Goal: Task Accomplishment & Management: Complete application form

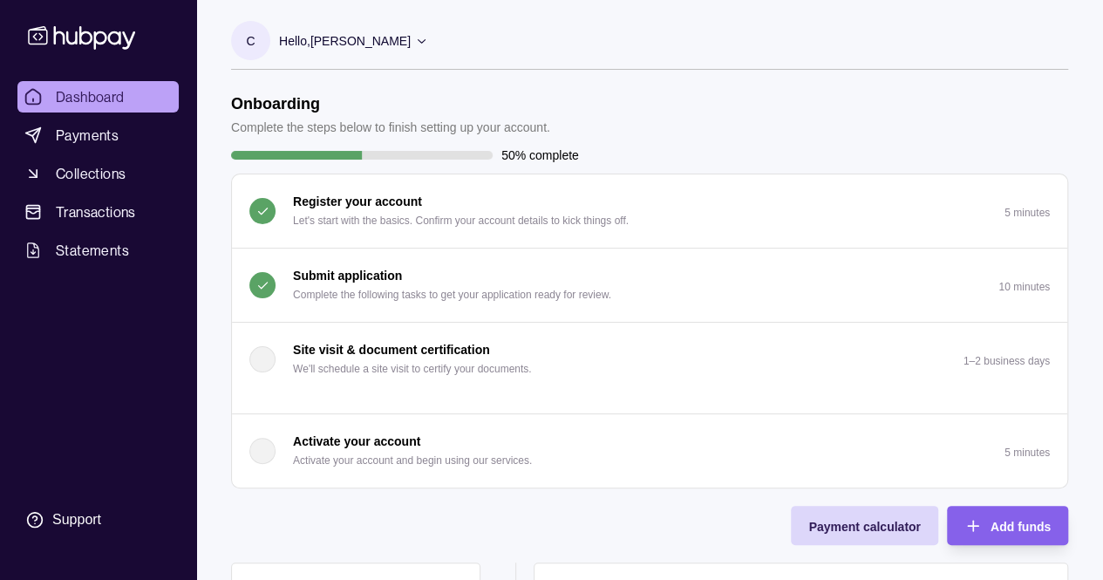
click at [406, 288] on p "Complete the following tasks to get your application ready for review." at bounding box center [452, 294] width 318 height 19
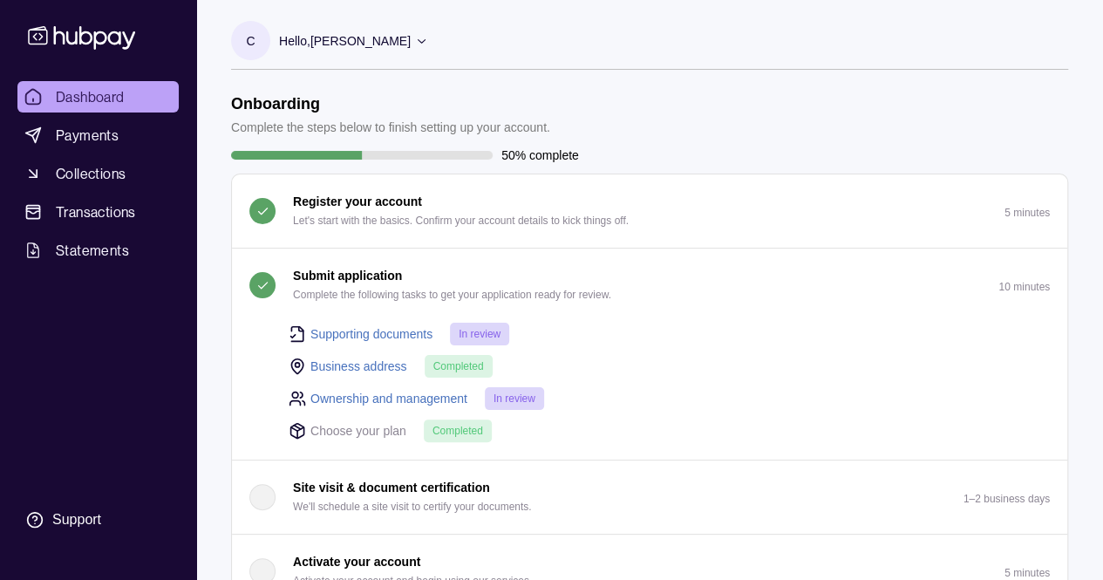
click at [388, 399] on link "Ownership and management" at bounding box center [388, 398] width 157 height 19
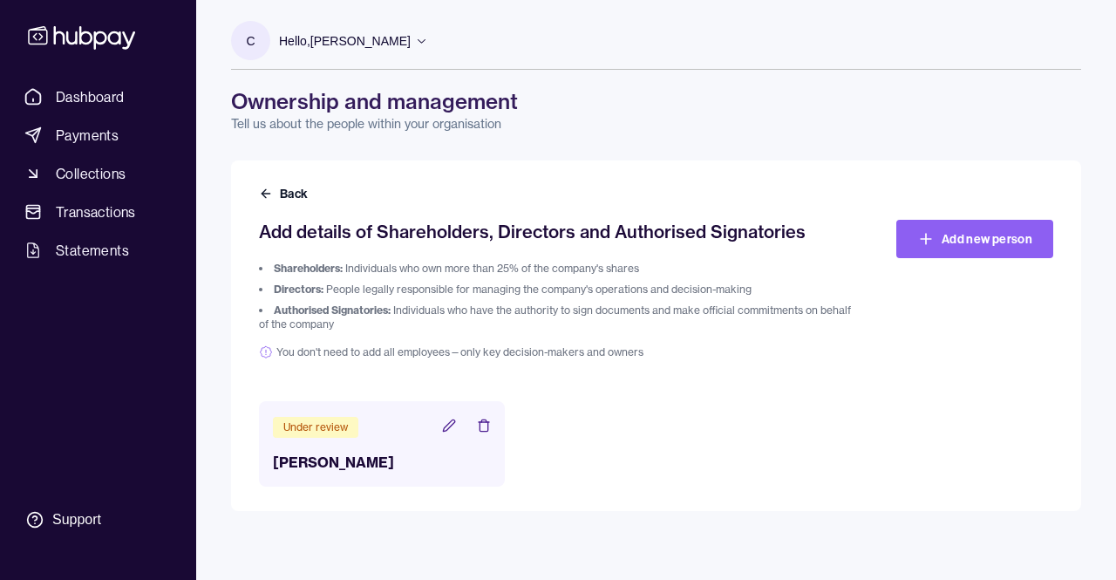
click at [447, 426] on icon at bounding box center [449, 426] width 14 height 14
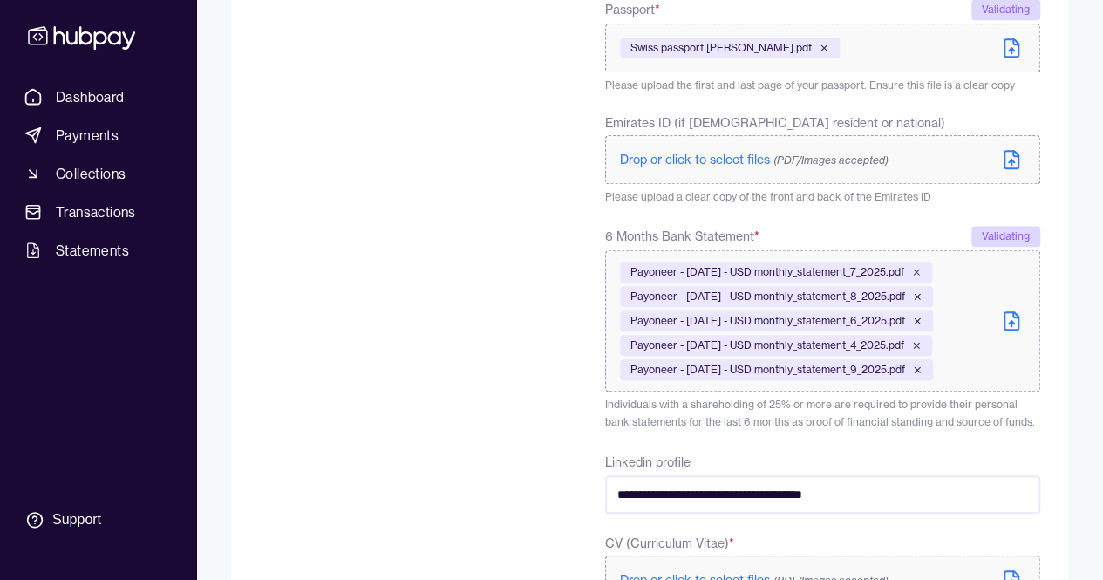
scroll to position [611, 0]
click at [1013, 320] on icon at bounding box center [1011, 321] width 21 height 21
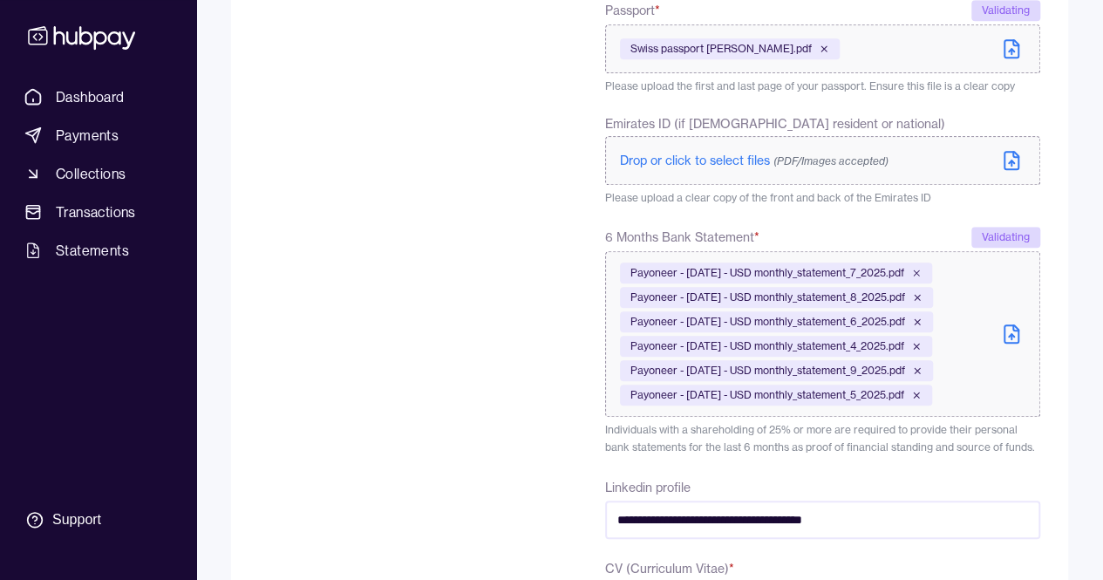
click at [1013, 339] on icon at bounding box center [1011, 334] width 21 height 21
click at [1010, 336] on icon at bounding box center [1011, 335] width 5 height 3
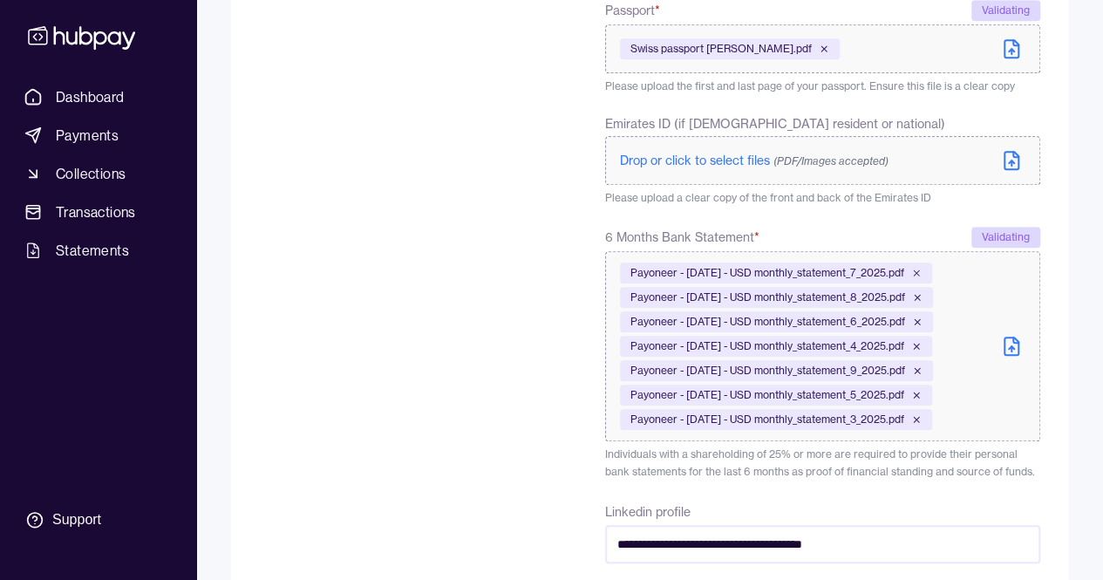
click at [1012, 346] on icon at bounding box center [1011, 347] width 5 height 3
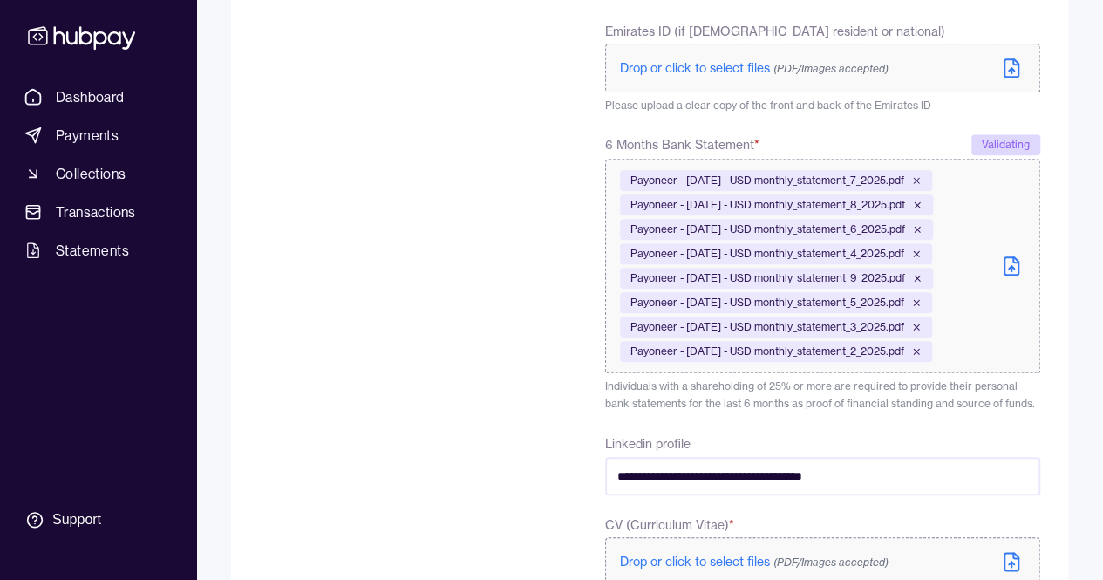
scroll to position [785, 0]
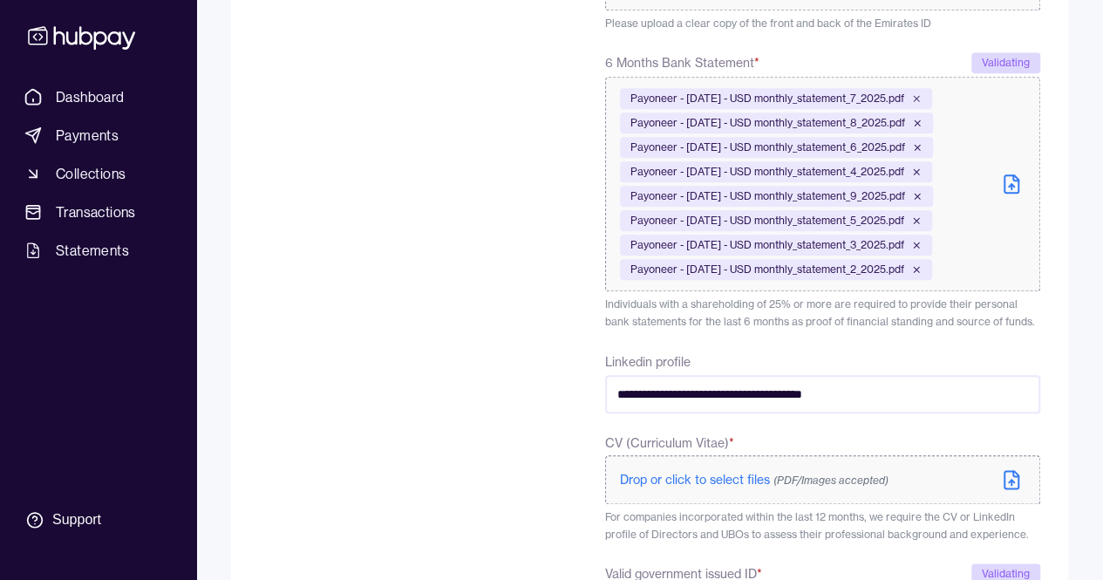
click at [1009, 187] on icon at bounding box center [1011, 185] width 5 height 3
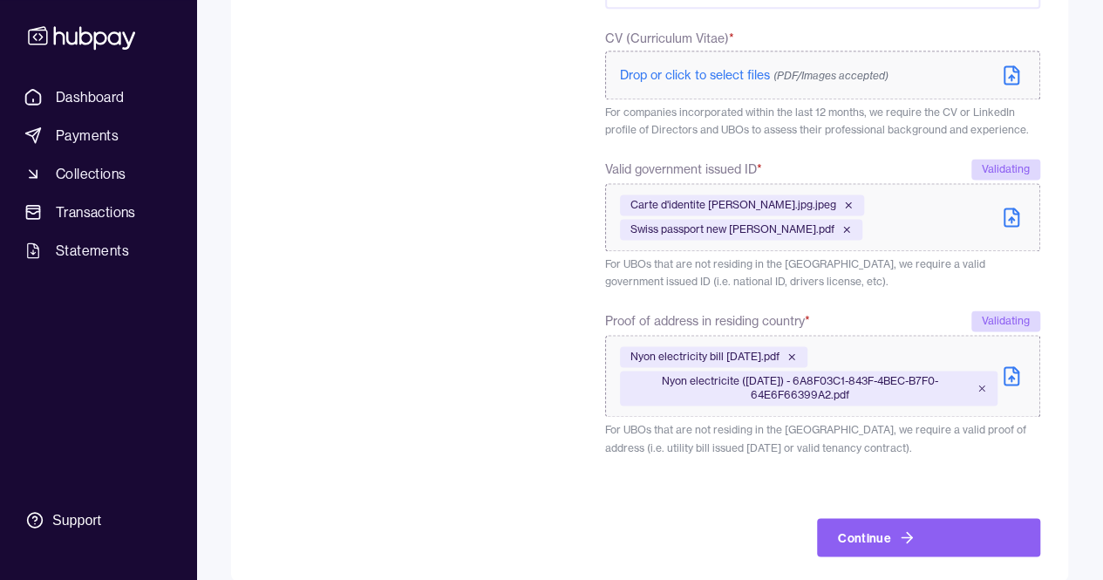
scroll to position [1234, 0]
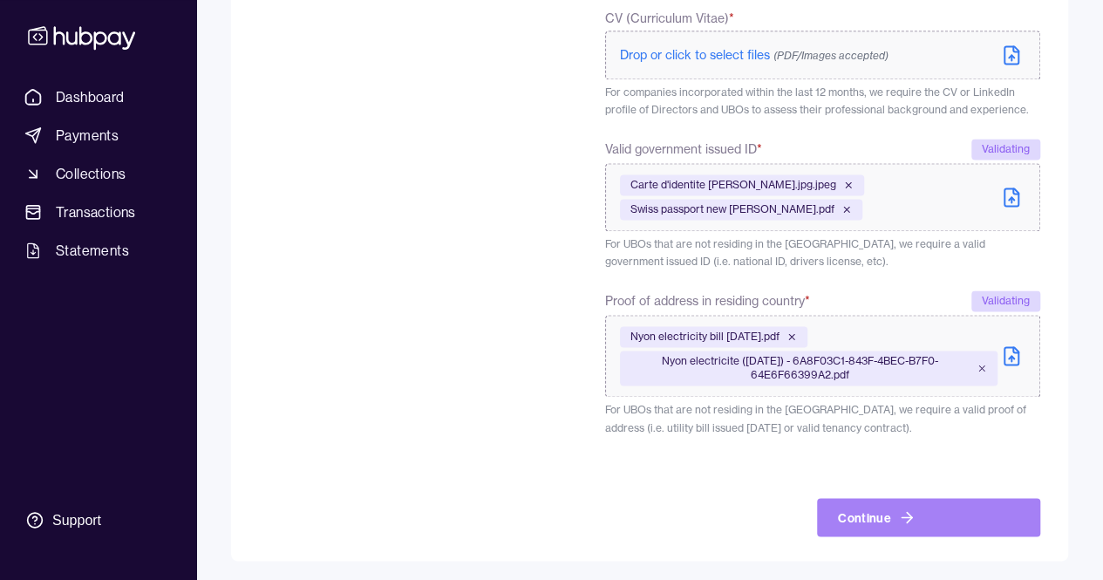
click at [877, 522] on button "Continue" at bounding box center [928, 517] width 223 height 38
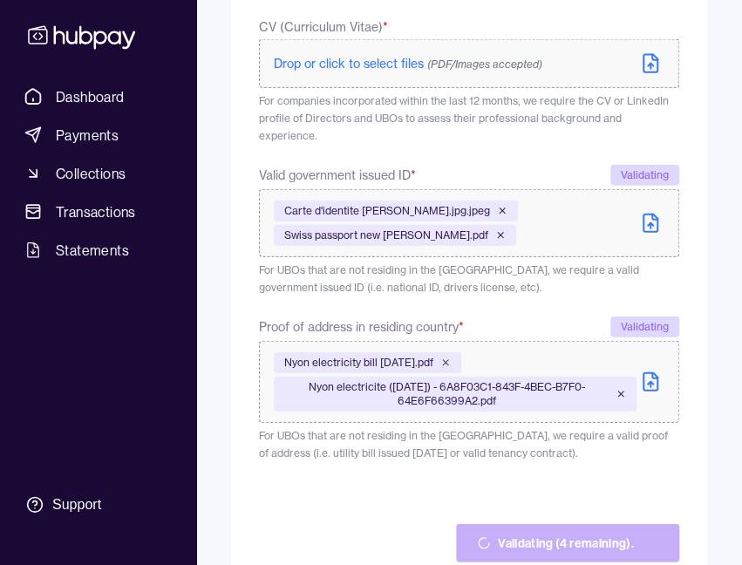
scroll to position [1395, 0]
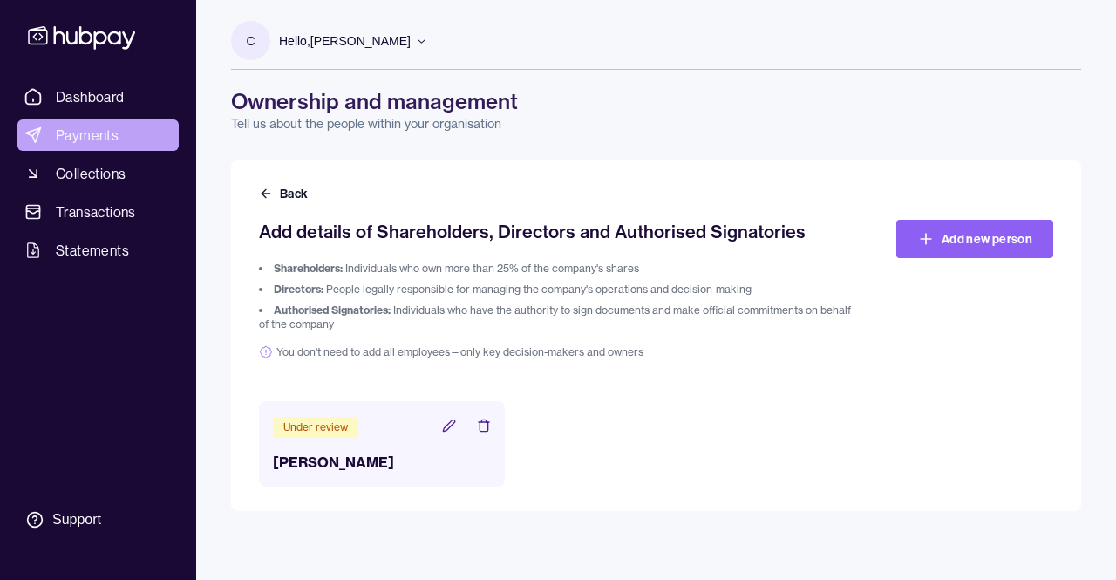
click at [81, 137] on span "Payments" at bounding box center [87, 135] width 63 height 21
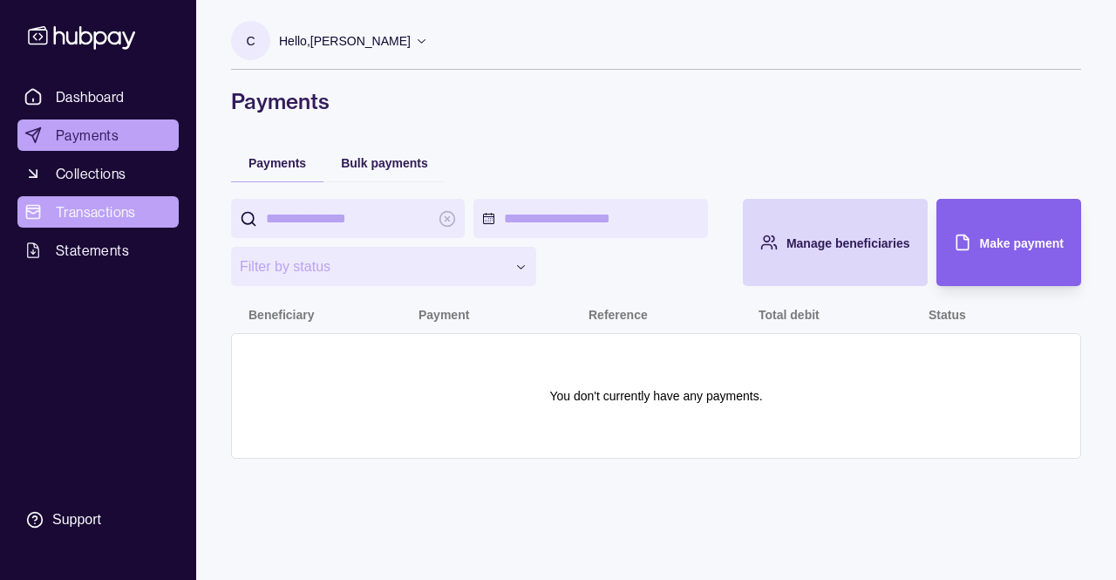
click at [83, 210] on span "Transactions" at bounding box center [96, 211] width 80 height 21
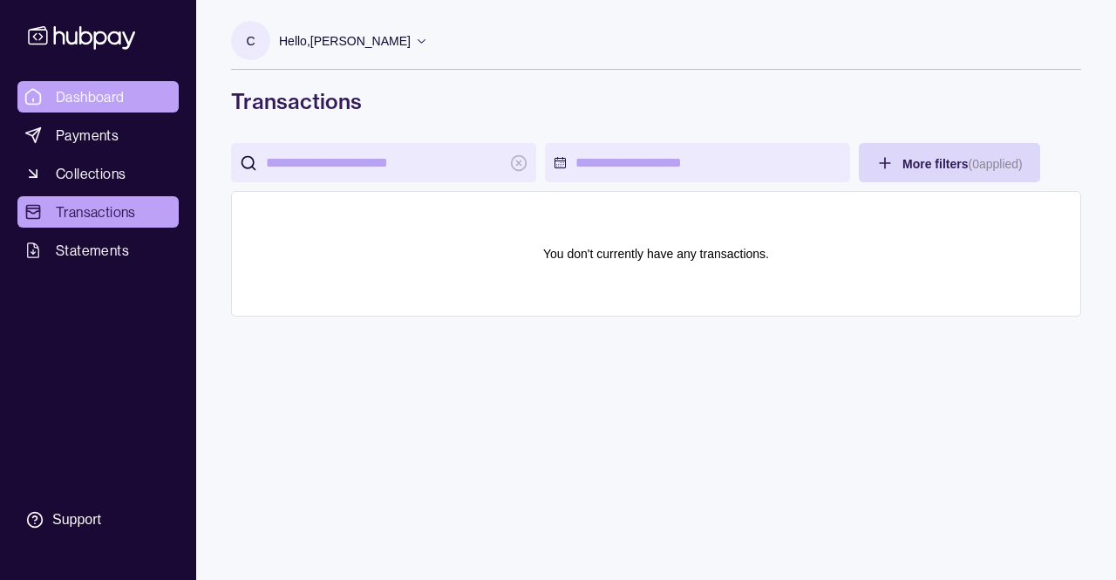
click at [94, 103] on span "Dashboard" at bounding box center [90, 96] width 69 height 21
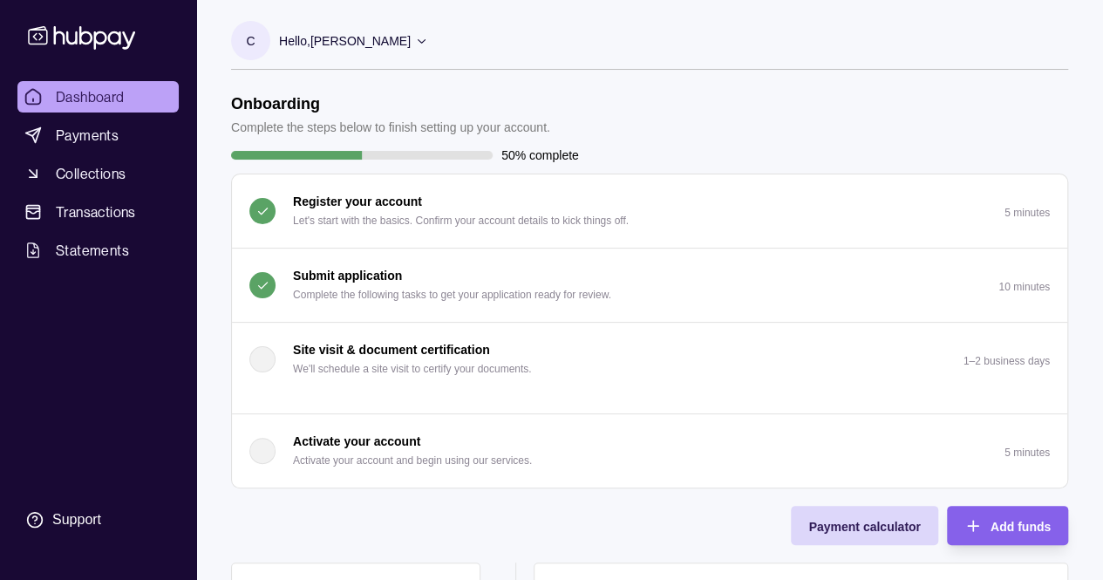
click at [563, 290] on p "Complete the following tasks to get your application ready for review." at bounding box center [452, 294] width 318 height 19
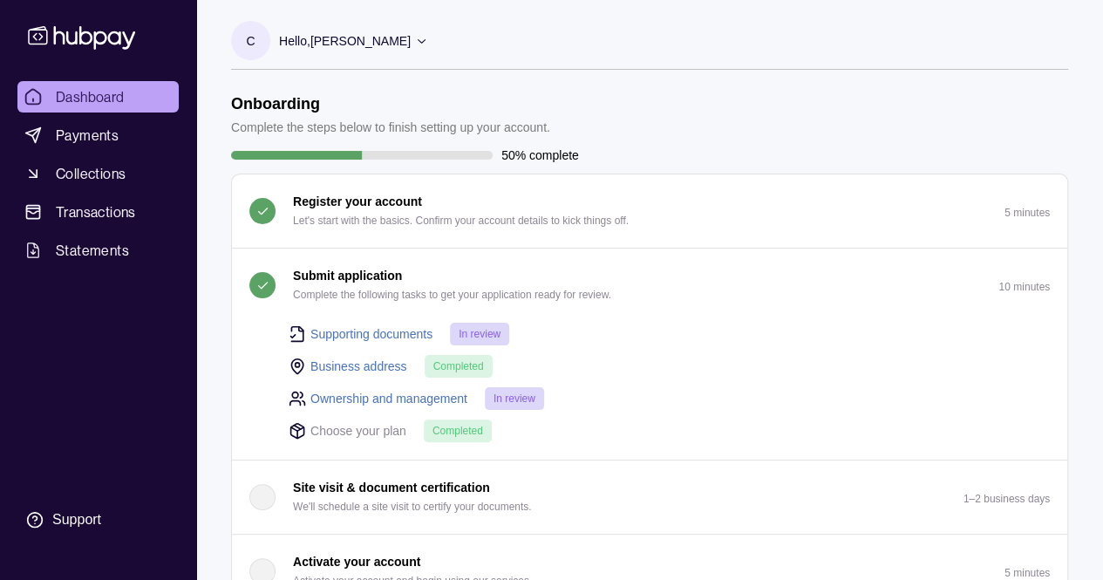
click at [366, 432] on p "Choose your plan" at bounding box center [358, 430] width 96 height 19
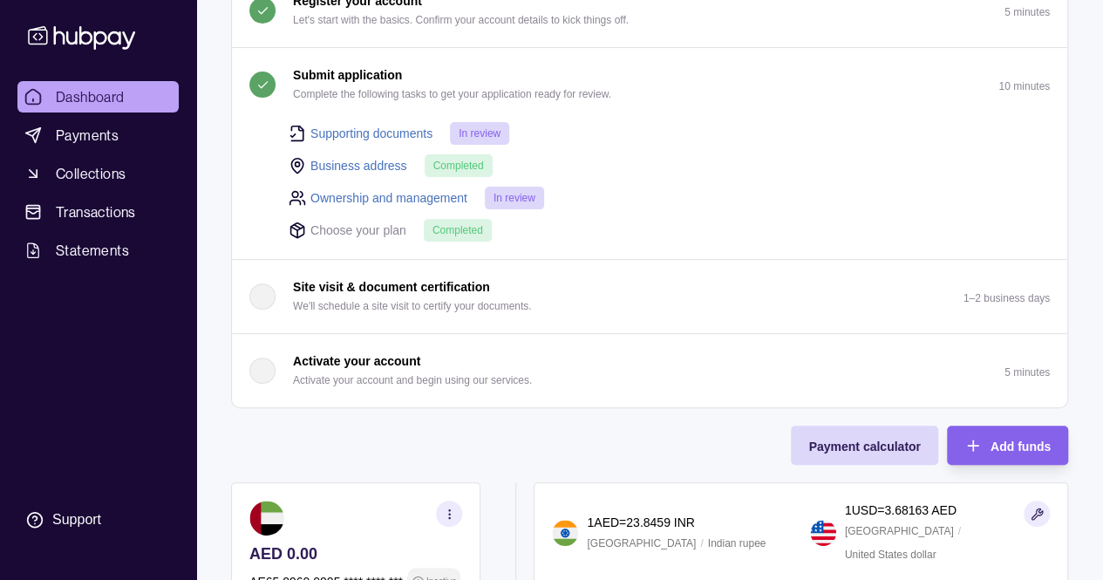
scroll to position [523, 0]
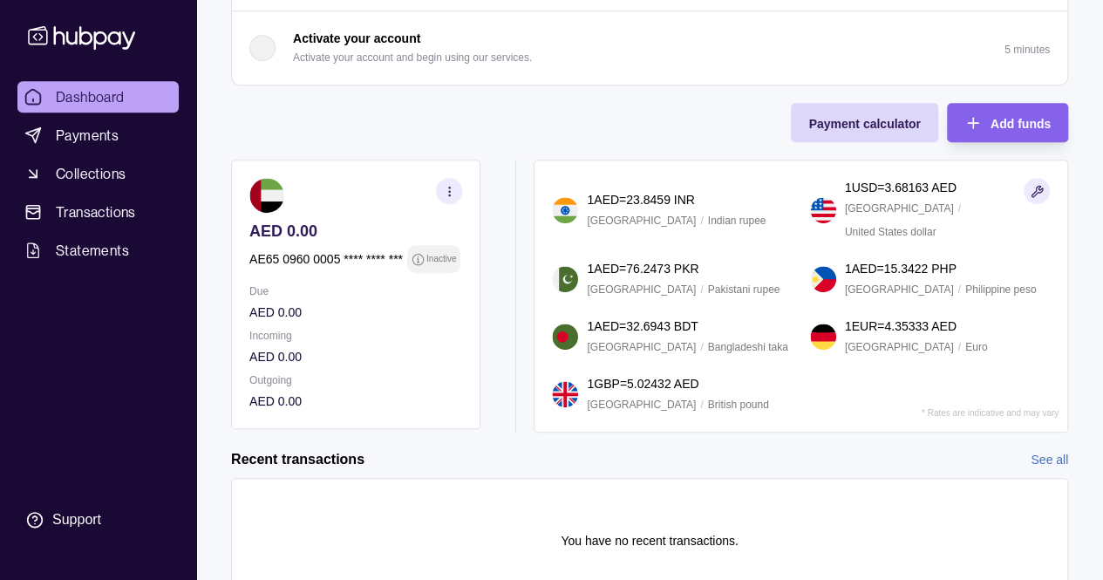
click at [420, 258] on icon at bounding box center [418, 259] width 13 height 13
click at [368, 372] on p "Outgoing" at bounding box center [355, 380] width 213 height 19
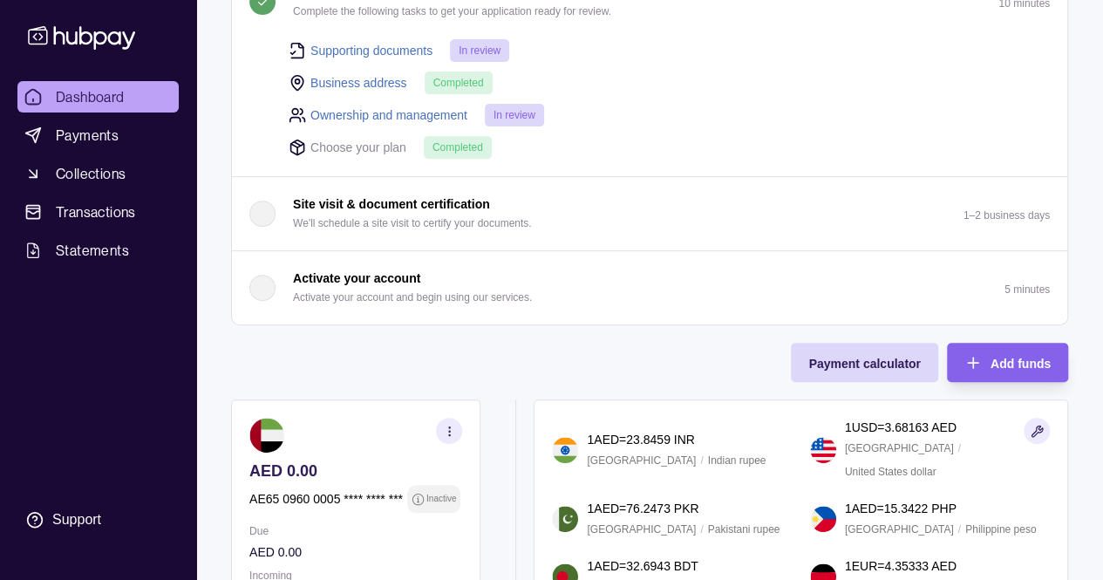
scroll to position [595, 0]
